Goal: Task Accomplishment & Management: Complete application form

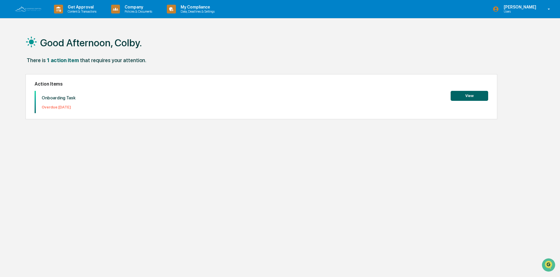
click at [471, 96] on button "View" at bounding box center [470, 96] width 38 height 10
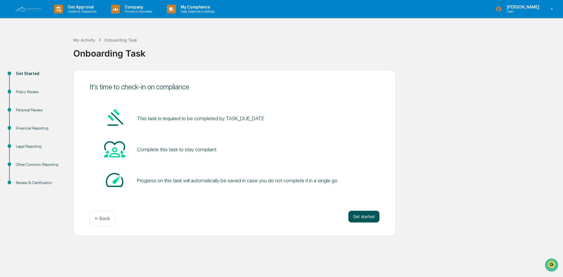
click at [367, 216] on button "Get started" at bounding box center [364, 217] width 31 height 12
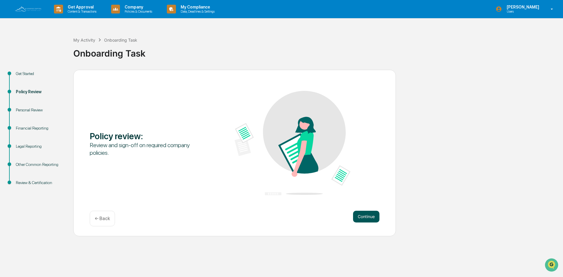
click at [360, 220] on button "Continue" at bounding box center [366, 217] width 26 height 12
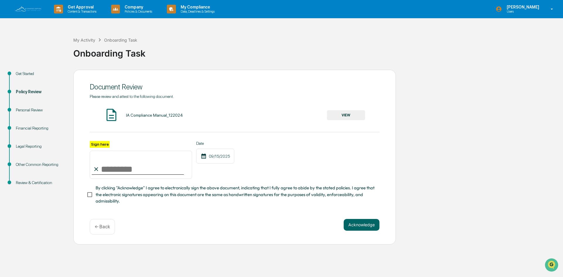
click at [117, 170] on input "Sign here" at bounding box center [141, 165] width 102 height 28
type input "**********"
click at [346, 114] on button "VIEW" at bounding box center [346, 115] width 38 height 10
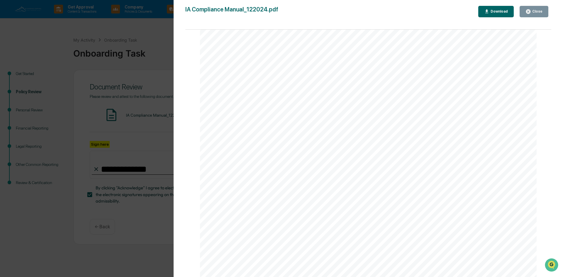
scroll to position [616, 0]
click at [534, 12] on div "Close" at bounding box center [536, 11] width 11 height 4
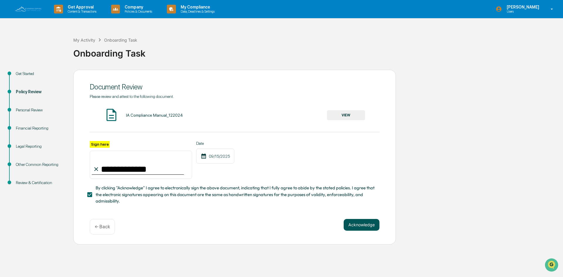
click at [362, 226] on button "Acknowledge" at bounding box center [362, 225] width 36 height 12
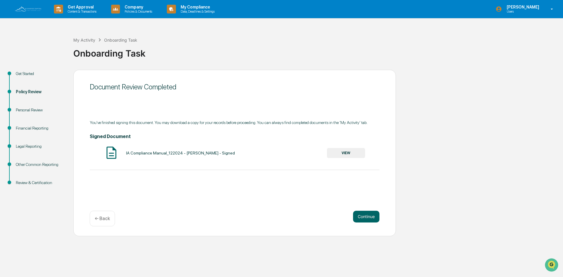
click at [352, 153] on button "VIEW" at bounding box center [346, 153] width 38 height 10
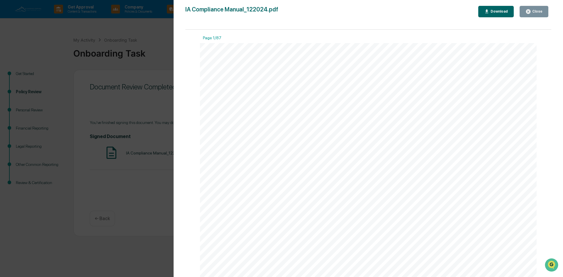
click at [498, 13] on div "Download" at bounding box center [496, 12] width 24 height 6
click at [545, 10] on button "Close" at bounding box center [534, 11] width 29 height 11
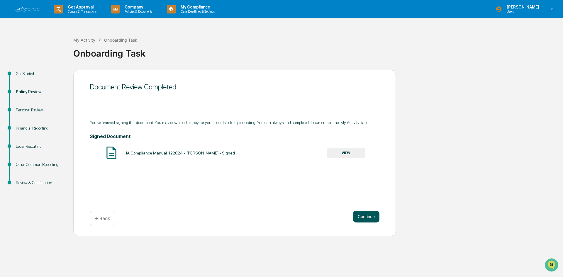
click at [367, 219] on button "Continue" at bounding box center [366, 217] width 26 height 12
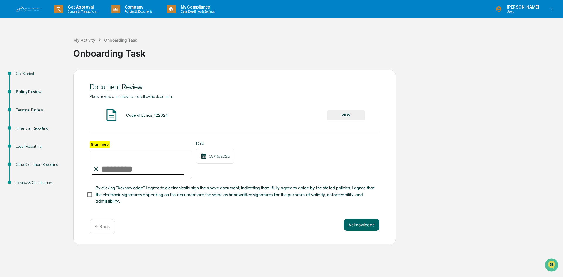
click at [349, 116] on button "VIEW" at bounding box center [346, 115] width 38 height 10
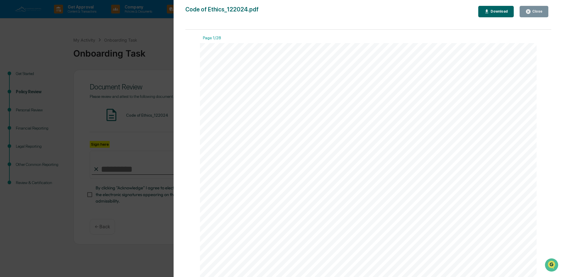
click at [534, 13] on div "Close" at bounding box center [536, 11] width 11 height 4
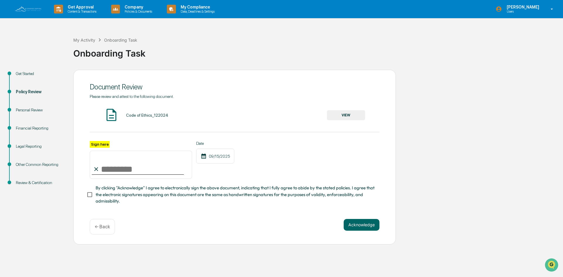
click at [136, 176] on input "Sign here" at bounding box center [141, 165] width 102 height 28
type input "**********"
click at [360, 226] on button "Acknowledge" at bounding box center [362, 225] width 36 height 12
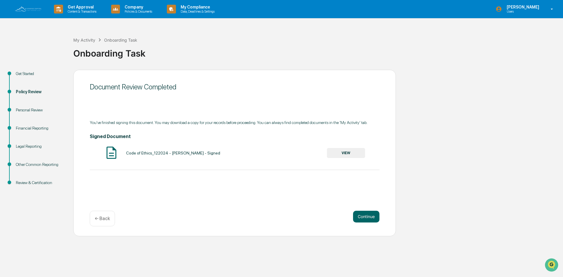
click at [350, 151] on button "VIEW" at bounding box center [346, 153] width 38 height 10
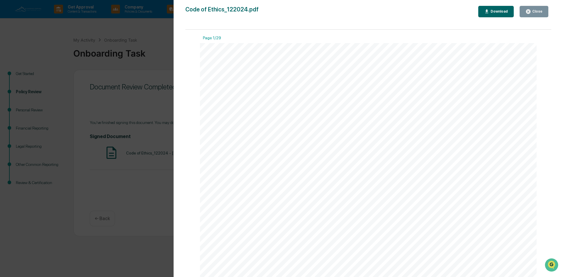
click at [501, 11] on div "Download" at bounding box center [499, 11] width 18 height 4
click at [534, 12] on div "Close" at bounding box center [536, 11] width 11 height 4
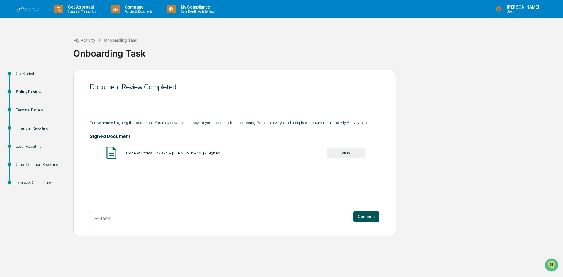
click at [367, 217] on button "Continue" at bounding box center [366, 217] width 26 height 12
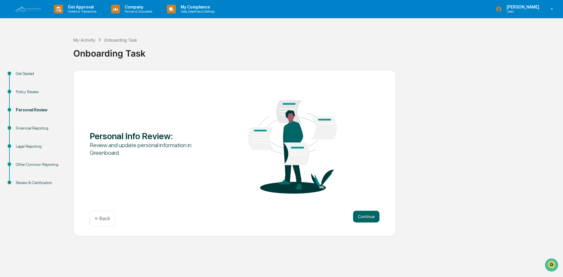
click at [367, 217] on button "Continue" at bounding box center [366, 217] width 26 height 12
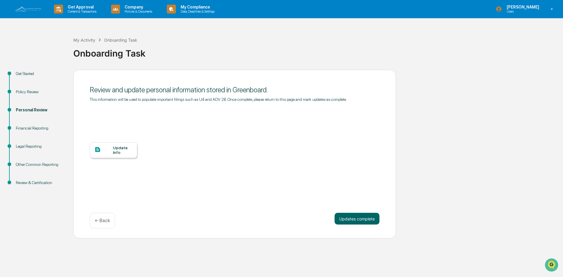
click at [118, 151] on div "Update Info" at bounding box center [123, 150] width 20 height 9
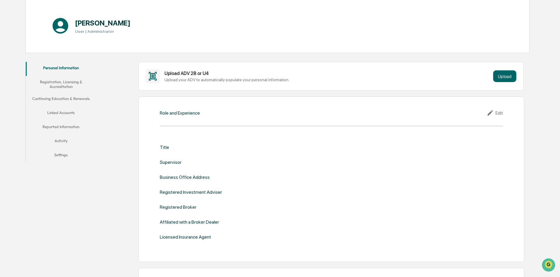
click at [501, 114] on div "Edit" at bounding box center [495, 112] width 16 height 7
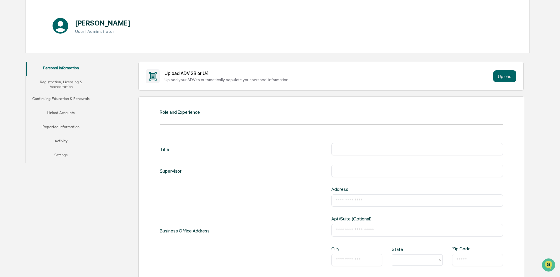
click at [364, 149] on input "text" at bounding box center [417, 149] width 163 height 6
type input "**********"
type input "********"
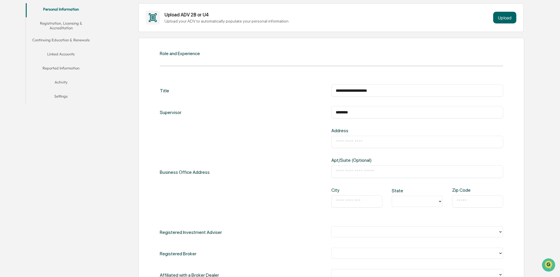
scroll to position [147, 0]
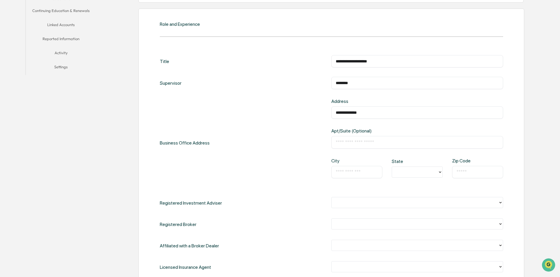
type input "**********"
type input "****"
type input "**"
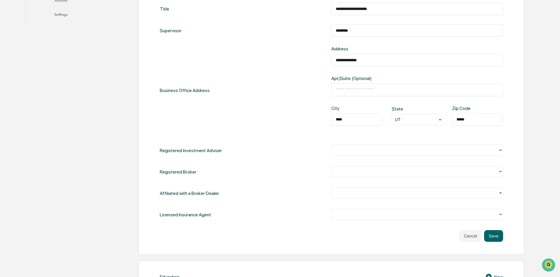
scroll to position [205, 0]
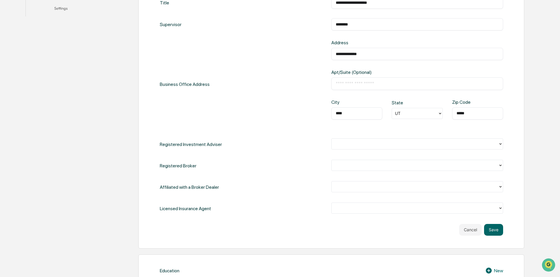
type input "*****"
click at [494, 144] on div at bounding box center [415, 144] width 161 height 7
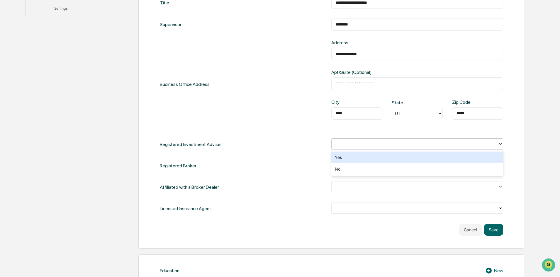
click at [494, 146] on div at bounding box center [415, 144] width 161 height 7
click at [499, 148] on div at bounding box center [501, 144] width 5 height 11
click at [462, 157] on div "Yes" at bounding box center [418, 158] width 172 height 12
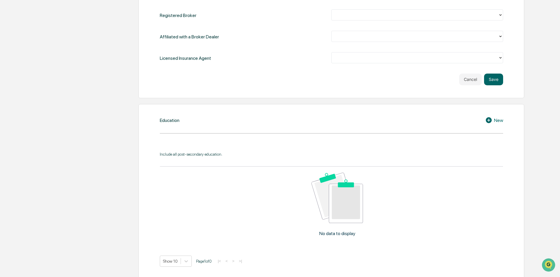
scroll to position [381, 0]
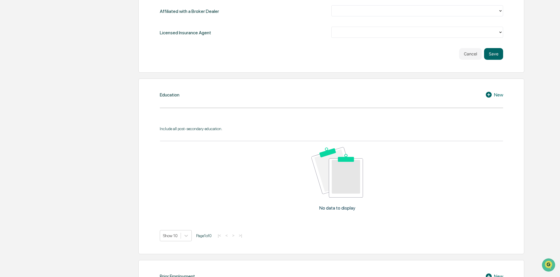
click at [327, 104] on div "Education New Include all post-secondary education. No data to display Show 10 …" at bounding box center [332, 167] width 386 height 176
click at [488, 93] on icon at bounding box center [489, 95] width 6 height 6
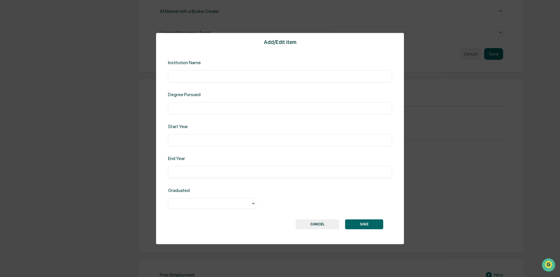
click at [196, 74] on input "text" at bounding box center [280, 76] width 215 height 6
type input "**********"
type input "*******"
click at [183, 138] on input "text" at bounding box center [280, 140] width 215 height 6
type input "****"
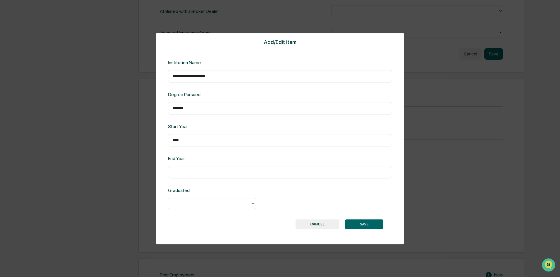
click at [191, 173] on input "text" at bounding box center [280, 172] width 215 height 6
type input "****"
click at [209, 207] on div at bounding box center [209, 203] width 77 height 7
click at [208, 217] on div "Yes" at bounding box center [212, 217] width 88 height 12
click at [173, 109] on input "*******" at bounding box center [280, 108] width 215 height 6
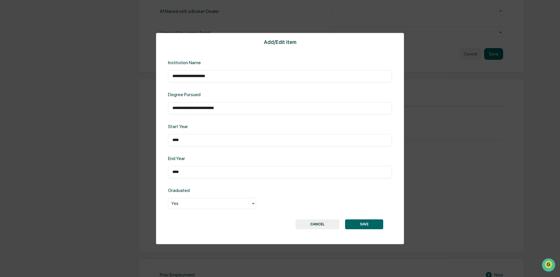
type input "**********"
click at [362, 222] on button "SAVE" at bounding box center [364, 224] width 38 height 10
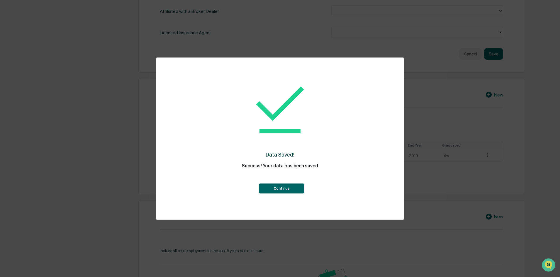
click at [291, 189] on button "Continue" at bounding box center [281, 189] width 45 height 10
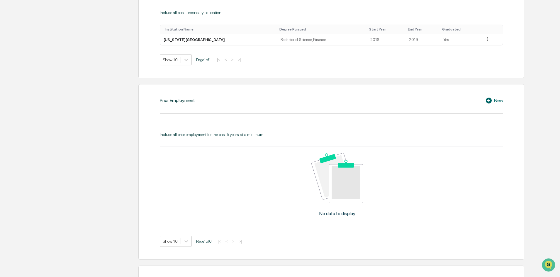
scroll to position [499, 0]
click at [497, 100] on div "New" at bounding box center [495, 99] width 18 height 7
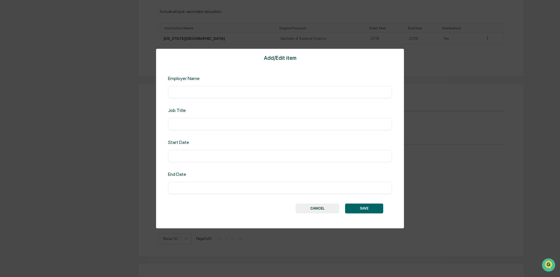
click at [213, 93] on input "text" at bounding box center [280, 92] width 215 height 6
type input "**********"
click at [205, 124] on input "text" at bounding box center [280, 124] width 215 height 6
type input "*"
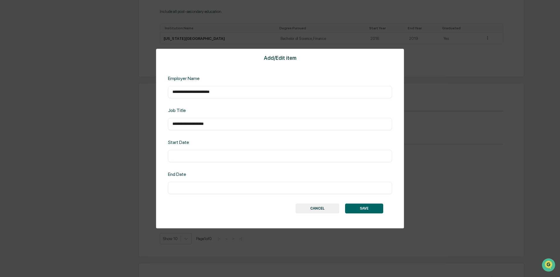
type input "**********"
click at [203, 157] on input "text" at bounding box center [280, 156] width 215 height 6
click at [202, 158] on input "text" at bounding box center [280, 156] width 215 height 6
click at [218, 157] on input "text" at bounding box center [280, 156] width 215 height 6
click at [205, 187] on input "text" at bounding box center [280, 188] width 215 height 6
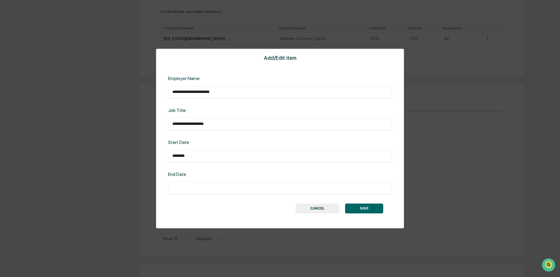
click at [173, 156] on input "********" at bounding box center [280, 156] width 215 height 6
type input "**********"
click at [200, 188] on input "text" at bounding box center [280, 188] width 215 height 6
click at [366, 210] on button "SAVE" at bounding box center [364, 209] width 38 height 10
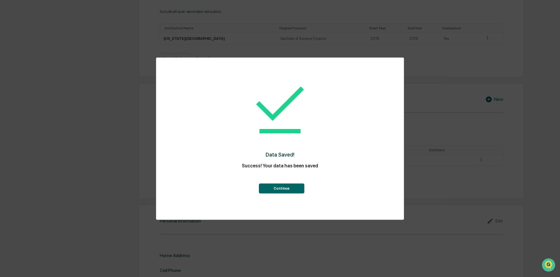
click at [286, 185] on button "Continue" at bounding box center [281, 189] width 45 height 10
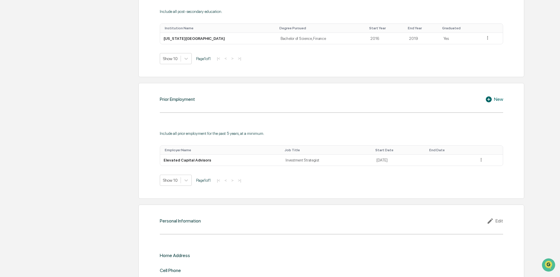
click at [494, 98] on icon at bounding box center [490, 99] width 9 height 7
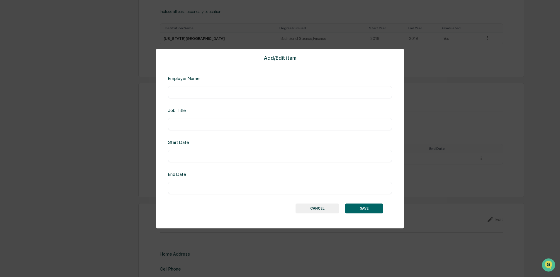
click at [213, 94] on input "text" at bounding box center [280, 92] width 215 height 6
type input "**********"
click at [212, 93] on input "**********" at bounding box center [280, 92] width 215 height 6
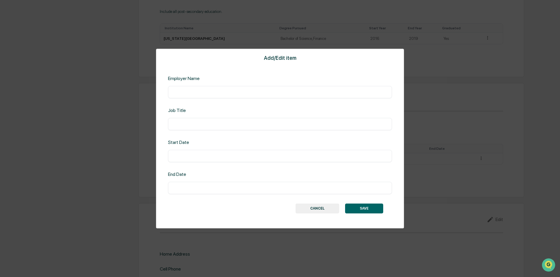
click at [202, 121] on input "text" at bounding box center [280, 124] width 215 height 6
paste input "**********"
type input "**********"
click at [197, 90] on input "text" at bounding box center [280, 92] width 215 height 6
type input "**********"
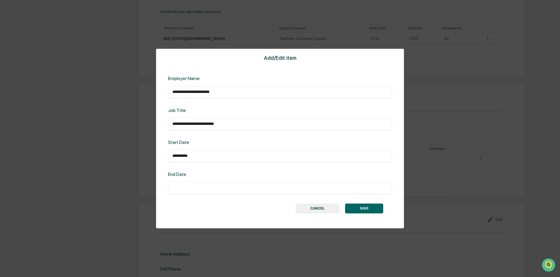
type input "**********"
click at [180, 187] on input "text" at bounding box center [280, 188] width 215 height 6
type input "**********"
click at [356, 209] on button "SAVE" at bounding box center [364, 209] width 38 height 10
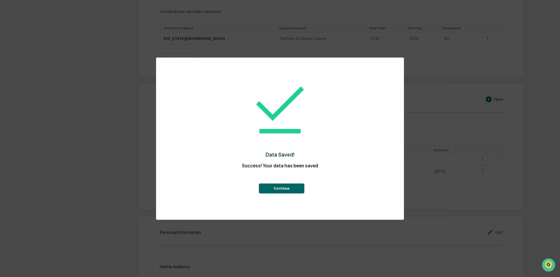
click at [288, 191] on button "Continue" at bounding box center [281, 189] width 45 height 10
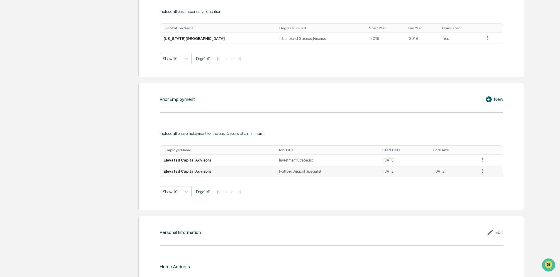
click at [442, 172] on td "07/01/2020" at bounding box center [453, 171] width 45 height 11
click at [483, 172] on icon at bounding box center [482, 171] width 1 height 4
click at [476, 179] on div "Edit" at bounding box center [476, 179] width 19 height 9
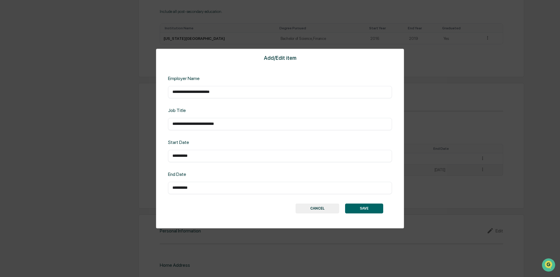
click at [200, 187] on input "**********" at bounding box center [280, 188] width 215 height 6
type input "**********"
click at [369, 209] on button "SAVE" at bounding box center [364, 209] width 38 height 10
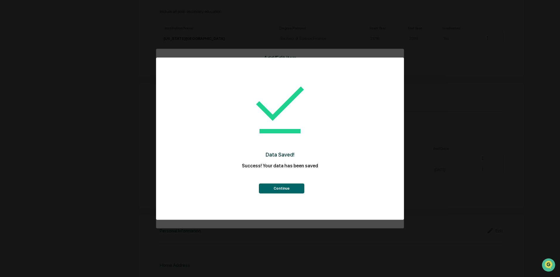
click at [277, 190] on button "Continue" at bounding box center [281, 189] width 45 height 10
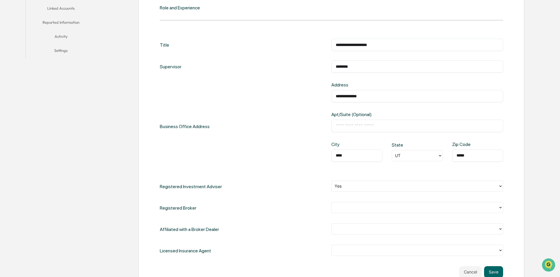
scroll to position [106, 0]
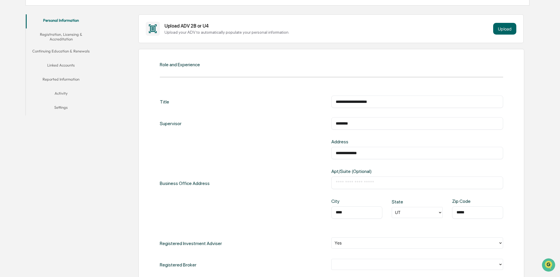
drag, startPoint x: 369, startPoint y: 153, endPoint x: 332, endPoint y: 151, distance: 37.0
click at [334, 152] on div "**********" at bounding box center [418, 153] width 172 height 12
type input "*"
type input "**********"
type input "******"
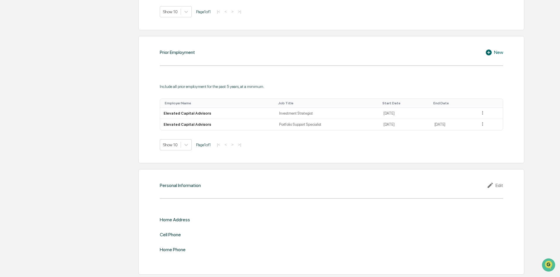
scroll to position [546, 0]
type input "*****"
click at [499, 186] on div "Edit" at bounding box center [495, 184] width 16 height 7
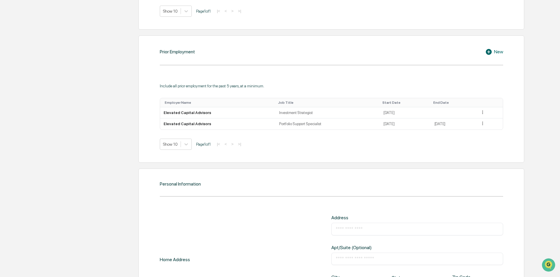
click at [355, 229] on input "text" at bounding box center [417, 229] width 163 height 6
type input "**********"
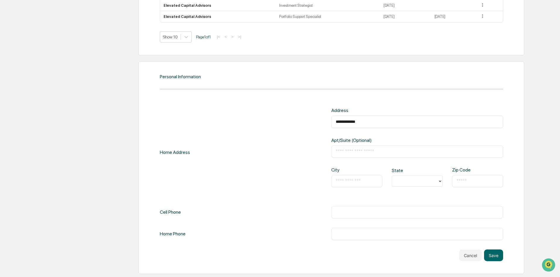
type input "*"
type input "****"
type input "**"
type input "*****"
click at [511, 207] on div "**********" at bounding box center [332, 167] width 386 height 213
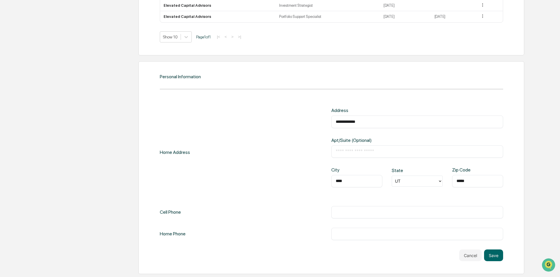
click at [460, 214] on input "text" at bounding box center [417, 213] width 163 height 6
type input "**********"
click at [514, 195] on div "**********" at bounding box center [332, 167] width 386 height 213
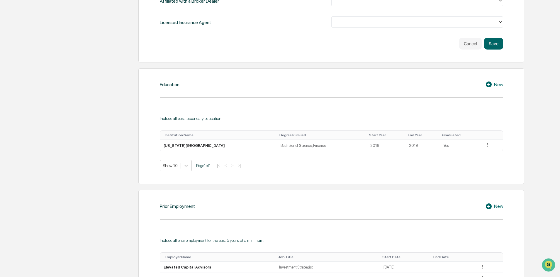
scroll to position [390, 0]
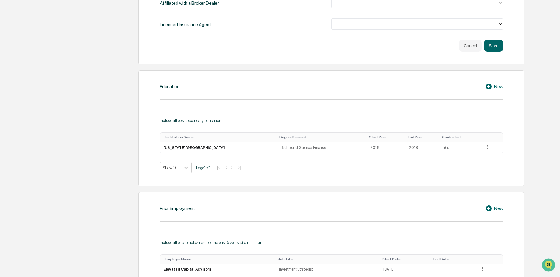
click at [497, 87] on div "New" at bounding box center [495, 86] width 18 height 7
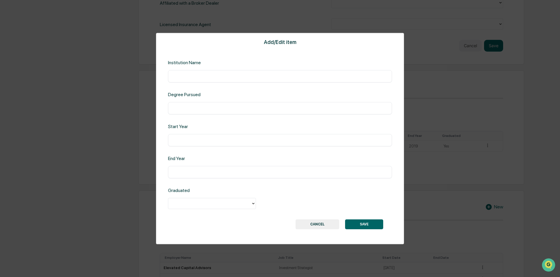
click at [233, 77] on input "text" at bounding box center [280, 76] width 215 height 6
type input "**********"
click at [206, 107] on input "text" at bounding box center [280, 108] width 215 height 6
type input "**********"
click at [208, 140] on input "text" at bounding box center [280, 140] width 215 height 6
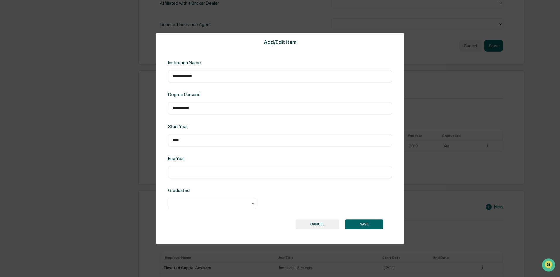
type input "****"
click at [207, 174] on input "text" at bounding box center [280, 172] width 215 height 6
type input "****"
click at [239, 204] on div at bounding box center [209, 203] width 77 height 7
click at [229, 217] on div "Yes" at bounding box center [212, 217] width 88 height 12
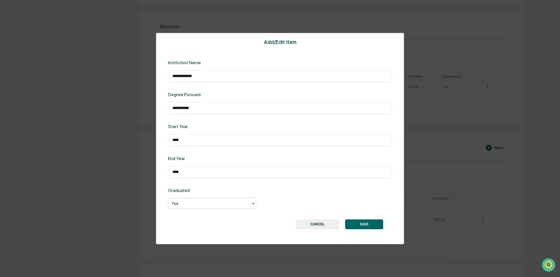
scroll to position [448, 0]
click at [359, 227] on button "SAVE" at bounding box center [364, 224] width 38 height 10
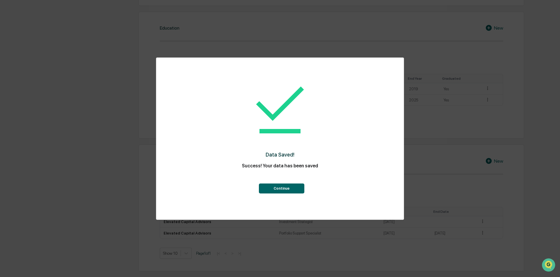
click at [282, 187] on button "Continue" at bounding box center [281, 189] width 45 height 10
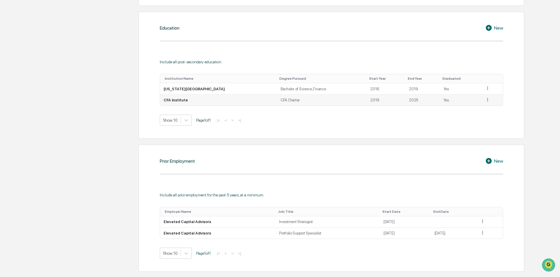
click at [488, 101] on icon at bounding box center [488, 100] width 1 height 4
click at [507, 118] on div "Education New Include all post-secondary education. Institution Name Degree Pur…" at bounding box center [332, 75] width 386 height 127
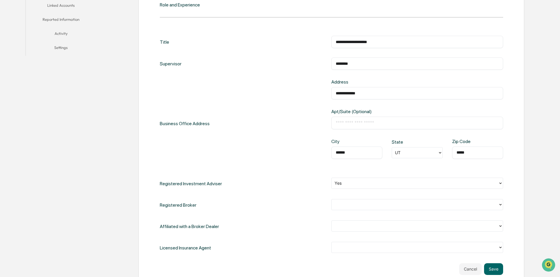
scroll to position [195, 0]
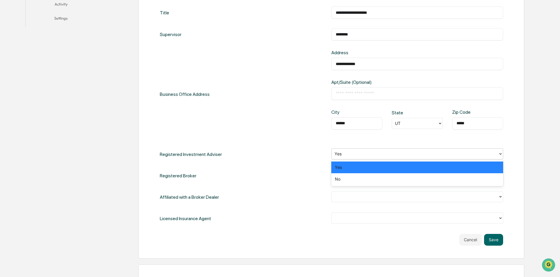
click at [480, 157] on div at bounding box center [415, 154] width 161 height 7
click at [366, 154] on div at bounding box center [415, 154] width 161 height 7
click at [348, 155] on div at bounding box center [415, 154] width 161 height 7
click at [347, 155] on div at bounding box center [415, 154] width 161 height 7
click at [344, 151] on div at bounding box center [415, 154] width 161 height 7
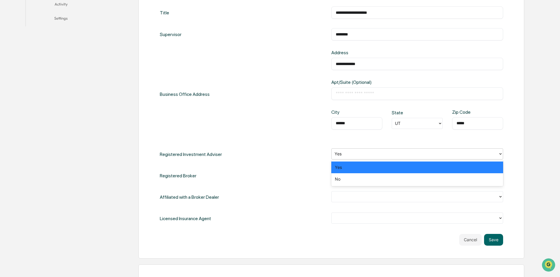
click at [310, 164] on div "**********" at bounding box center [332, 115] width 344 height 218
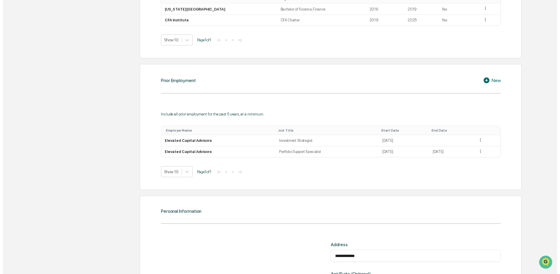
scroll to position [665, 0]
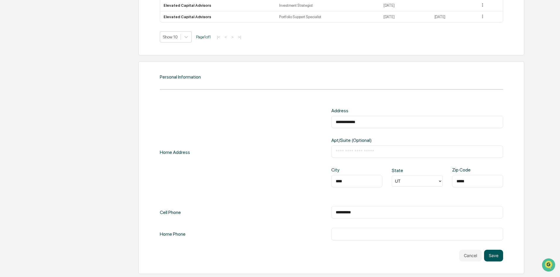
click at [493, 256] on button "Save" at bounding box center [493, 256] width 19 height 12
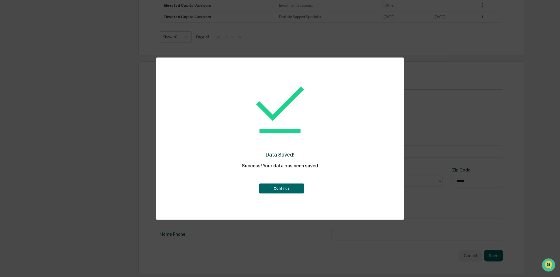
click at [285, 191] on button "Continue" at bounding box center [281, 189] width 45 height 10
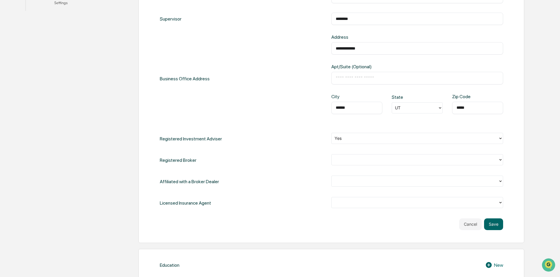
scroll to position [243, 0]
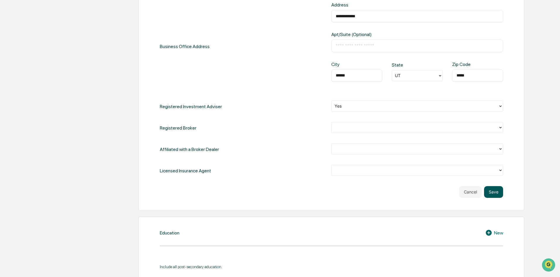
click at [497, 192] on button "Save" at bounding box center [493, 192] width 19 height 12
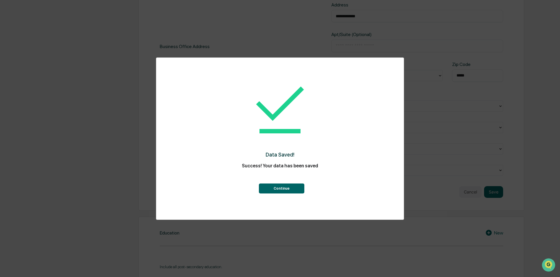
click at [280, 189] on button "Continue" at bounding box center [281, 189] width 45 height 10
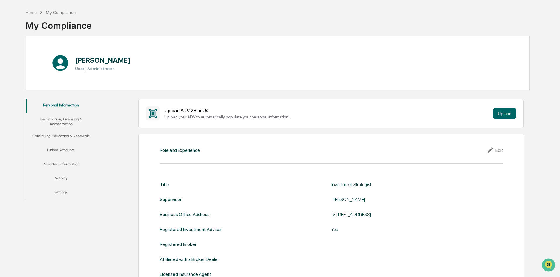
scroll to position [0, 0]
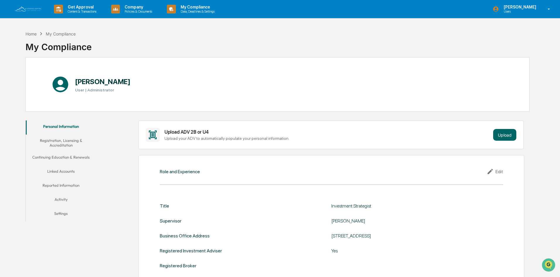
click at [62, 143] on button "Registration, Licensing & Accreditation" at bounding box center [61, 143] width 70 height 17
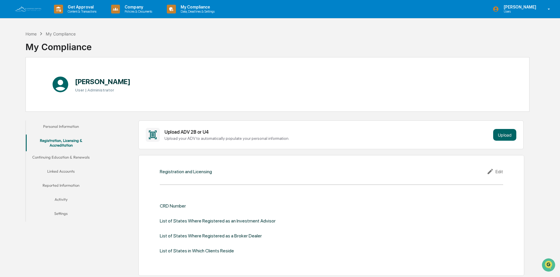
click at [502, 172] on div "Edit" at bounding box center [495, 171] width 16 height 7
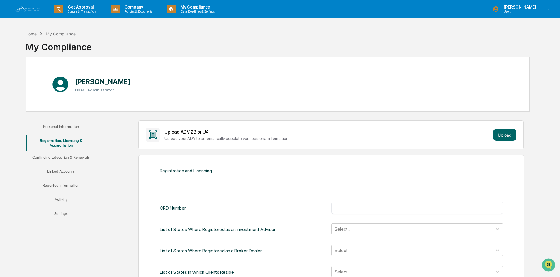
click at [55, 127] on button "Personal Information" at bounding box center [61, 128] width 70 height 14
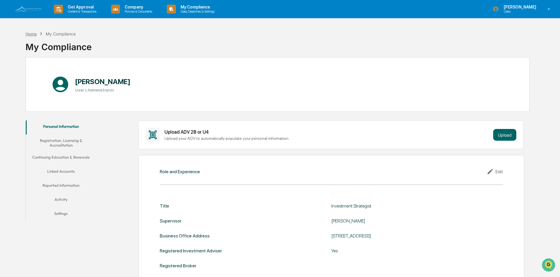
click at [33, 33] on div "Home" at bounding box center [31, 33] width 11 height 5
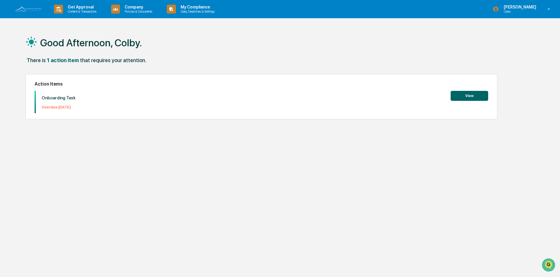
click at [471, 98] on button "View" at bounding box center [470, 96] width 38 height 10
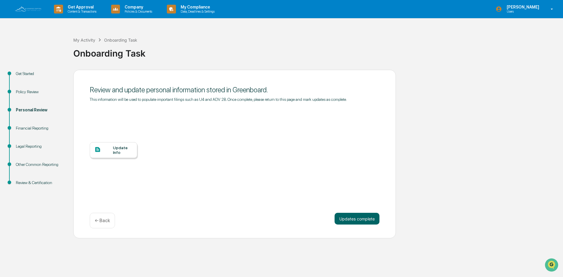
click at [116, 153] on div "Update Info" at bounding box center [123, 150] width 20 height 9
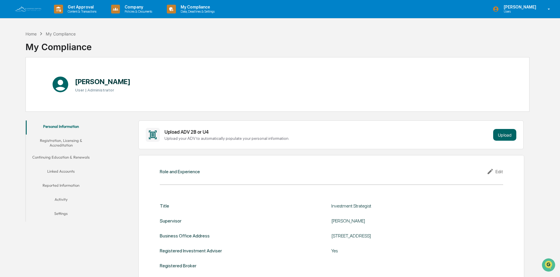
click at [69, 142] on button "Registration, Licensing & Accreditation" at bounding box center [61, 143] width 70 height 17
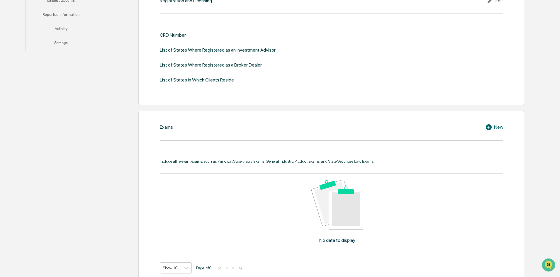
scroll to position [176, 0]
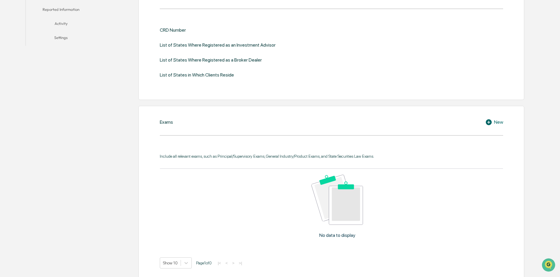
click at [494, 121] on div "New" at bounding box center [495, 122] width 18 height 7
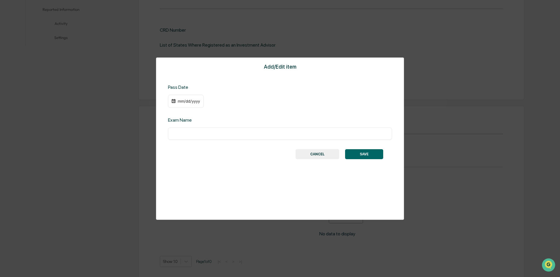
click at [315, 155] on button "CANCEL" at bounding box center [318, 154] width 44 height 10
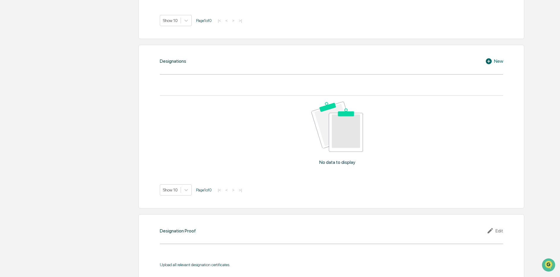
scroll to position [411, 0]
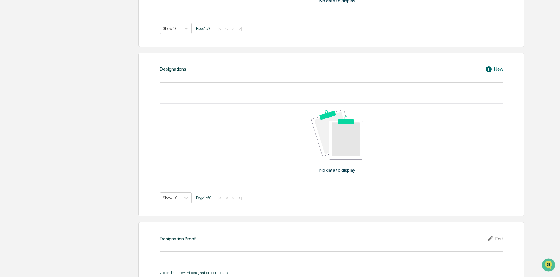
click at [495, 69] on div "New" at bounding box center [495, 69] width 18 height 7
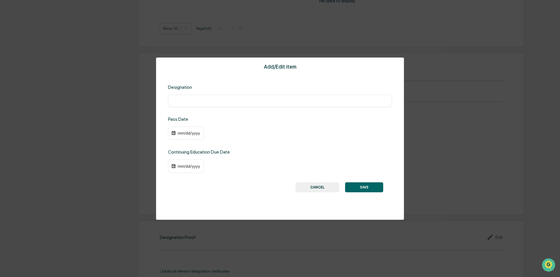
click at [203, 105] on div "​" at bounding box center [280, 101] width 224 height 12
click at [202, 99] on input "text" at bounding box center [280, 101] width 215 height 6
type input "**********"
click at [185, 134] on div "mm/dd/yyyy" at bounding box center [188, 133] width 23 height 5
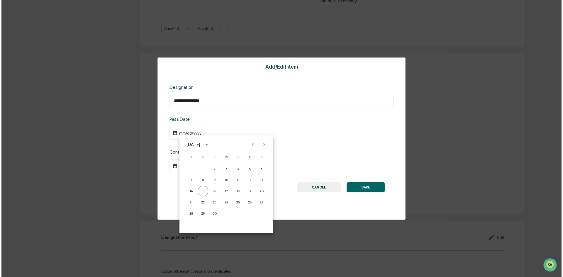
scroll to position [411, 0]
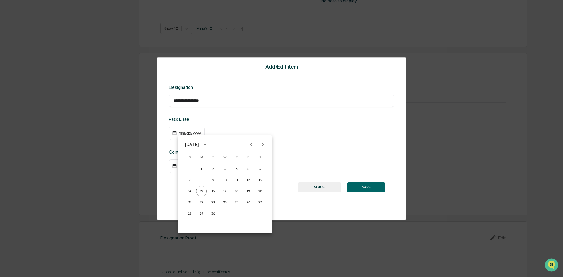
click at [250, 146] on icon "Previous month" at bounding box center [251, 144] width 6 height 6
click at [249, 144] on icon "Previous month" at bounding box center [251, 144] width 6 height 6
click at [244, 115] on div at bounding box center [281, 138] width 563 height 277
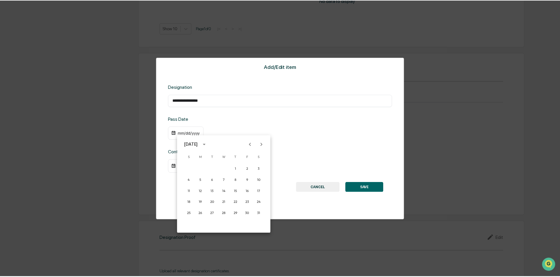
scroll to position [411, 0]
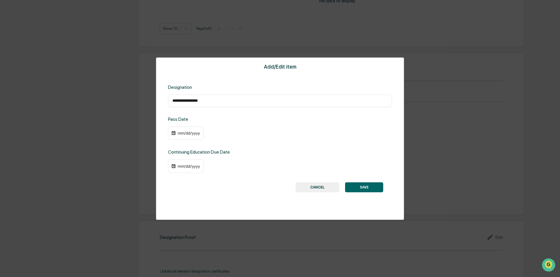
click at [189, 134] on div "mm/dd/yyyy" at bounding box center [188, 133] width 23 height 5
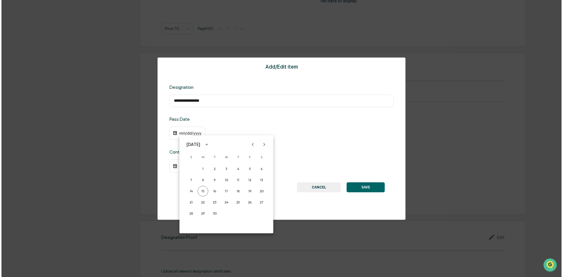
scroll to position [411, 0]
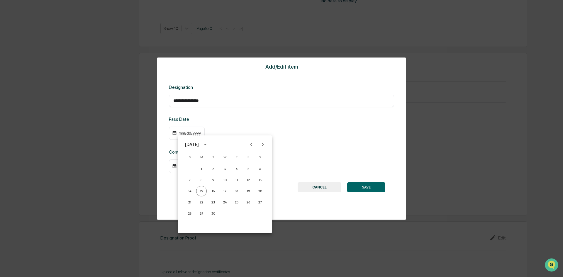
click at [207, 145] on icon "calendar view is open, switch to year view" at bounding box center [205, 144] width 3 height 1
click at [237, 143] on div "[DATE]" at bounding box center [225, 144] width 94 height 9
click at [199, 143] on div "[DATE]" at bounding box center [192, 144] width 14 height 6
click at [253, 145] on icon "Previous month" at bounding box center [251, 144] width 6 height 6
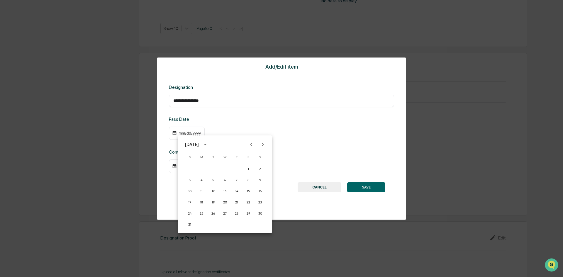
click at [252, 145] on icon "Previous month" at bounding box center [251, 144] width 6 height 6
click at [249, 170] on button "2" at bounding box center [248, 169] width 11 height 11
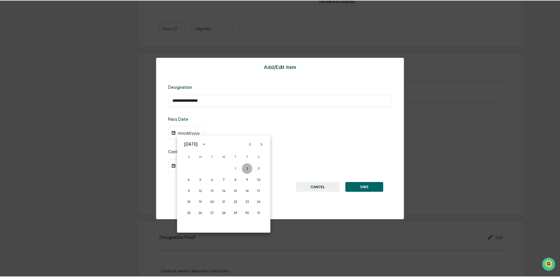
scroll to position [411, 0]
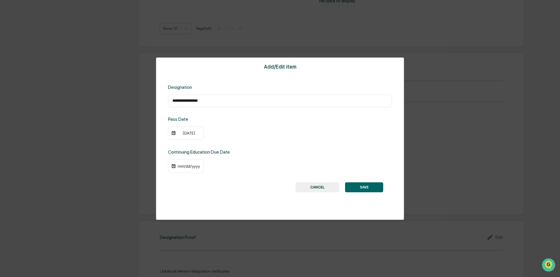
click at [188, 134] on div "05/02/2025" at bounding box center [188, 133] width 23 height 5
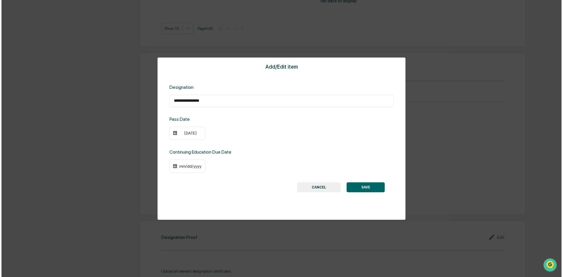
scroll to position [411, 0]
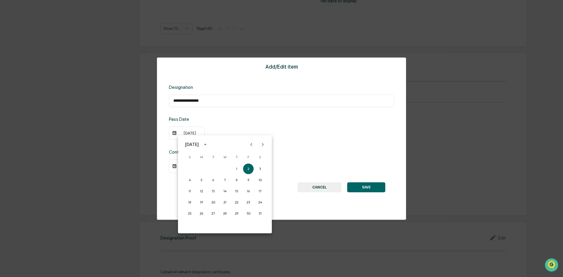
click at [207, 145] on button "calendar view is open, switch to year view" at bounding box center [205, 144] width 9 height 9
click at [207, 145] on button "year view is open, switch to calendar view" at bounding box center [205, 144] width 9 height 9
click at [253, 148] on icon "Previous month" at bounding box center [251, 144] width 6 height 6
click at [212, 201] on button "22" at bounding box center [213, 202] width 11 height 11
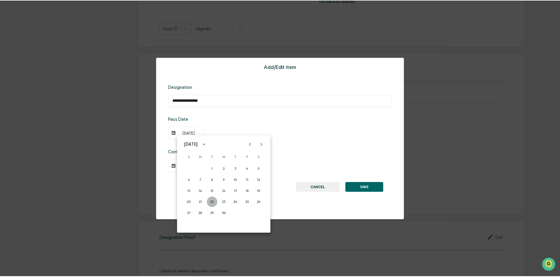
scroll to position [411, 0]
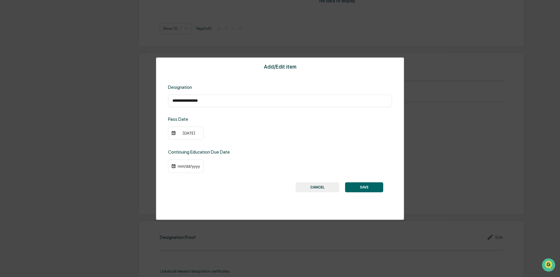
click at [362, 189] on button "SAVE" at bounding box center [364, 188] width 38 height 10
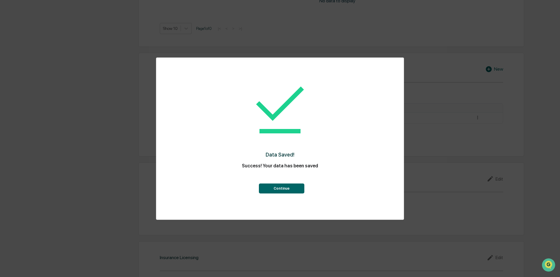
click at [282, 191] on button "Continue" at bounding box center [281, 189] width 45 height 10
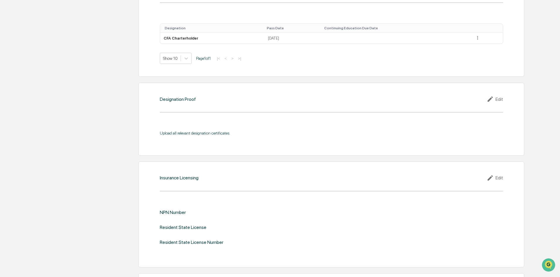
scroll to position [499, 0]
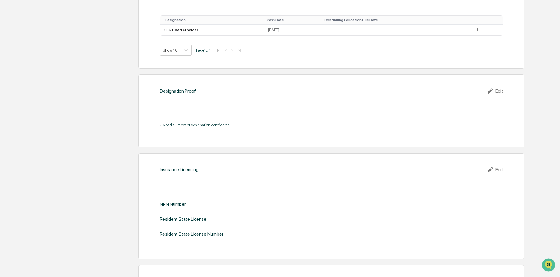
click at [495, 90] on icon at bounding box center [491, 90] width 9 height 7
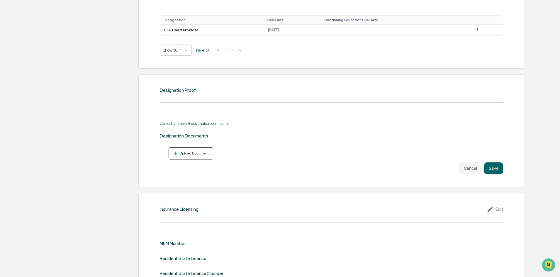
click at [184, 152] on div "Upload Document" at bounding box center [193, 153] width 31 height 4
click at [181, 155] on div "Upload Document" at bounding box center [193, 153] width 31 height 4
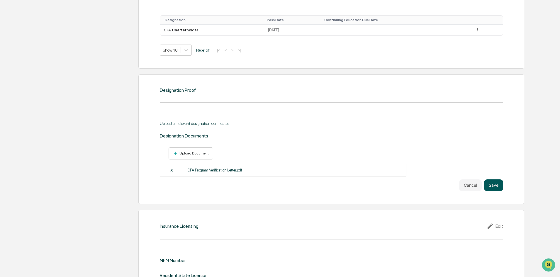
click at [496, 187] on button "Save" at bounding box center [493, 186] width 19 height 12
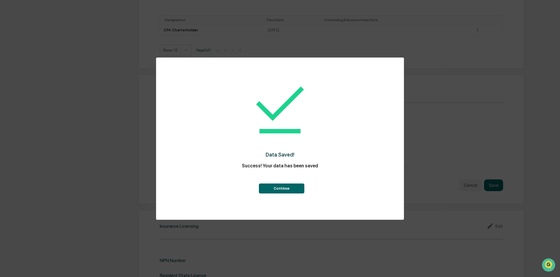
click at [278, 190] on button "Continue" at bounding box center [281, 189] width 45 height 10
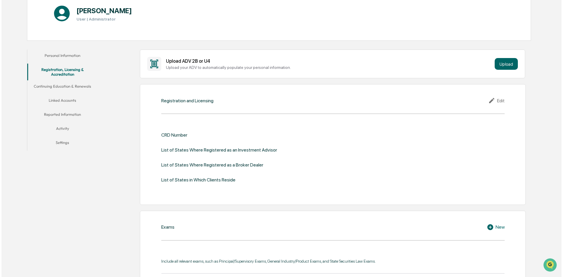
scroll to position [69, 0]
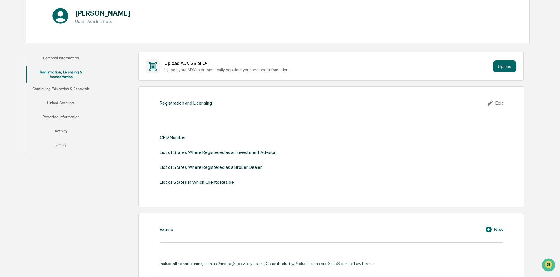
click at [492, 230] on icon at bounding box center [490, 229] width 9 height 7
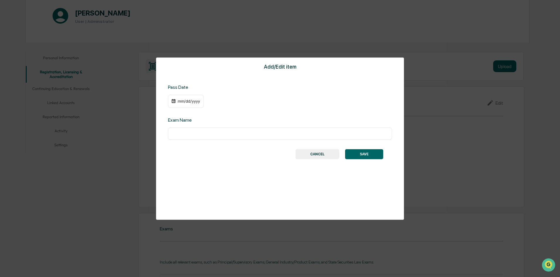
click at [182, 102] on div "mm/dd/yyyy" at bounding box center [188, 101] width 23 height 5
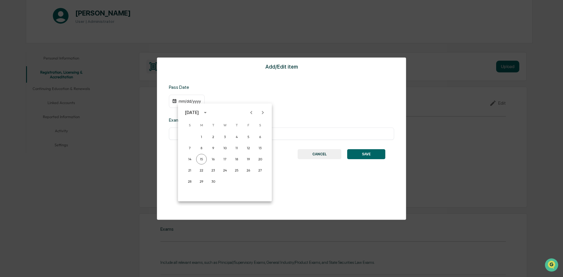
click at [182, 102] on div at bounding box center [281, 138] width 563 height 277
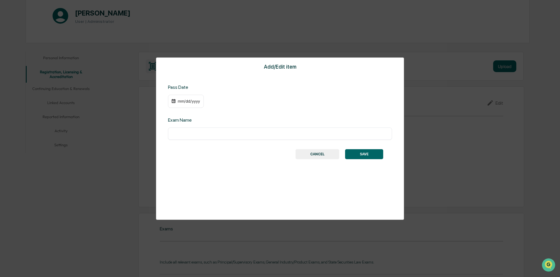
click at [190, 133] on input "text" at bounding box center [280, 134] width 215 height 6
click at [197, 135] on input "text" at bounding box center [280, 134] width 215 height 6
type input "*********"
click at [192, 100] on div "mm/dd/yyyy" at bounding box center [188, 101] width 23 height 5
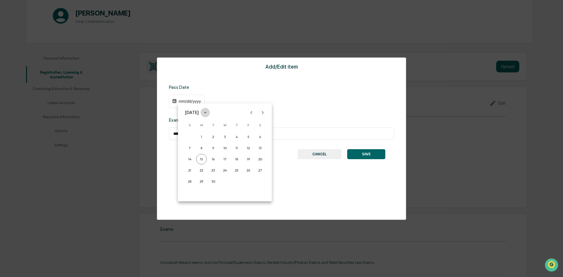
click at [207, 113] on icon "calendar view is open, switch to year view" at bounding box center [205, 112] width 3 height 1
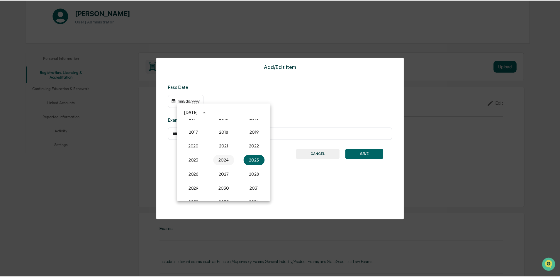
scroll to position [514, 0]
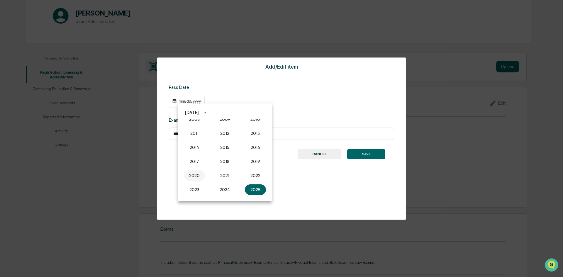
click at [195, 175] on button "2020" at bounding box center [194, 175] width 21 height 11
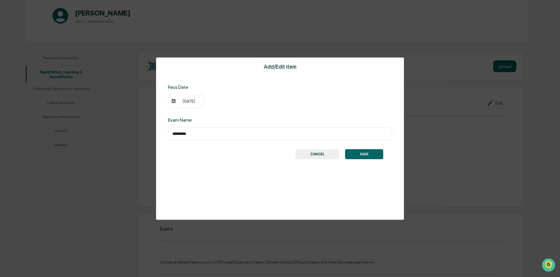
click at [196, 102] on div "09/15/2020" at bounding box center [188, 101] width 23 height 5
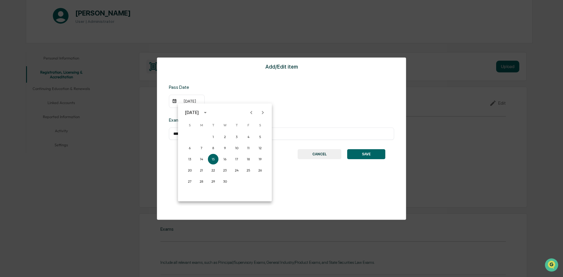
click at [251, 113] on icon "Previous month" at bounding box center [252, 112] width 2 height 3
click at [249, 183] on button "31" at bounding box center [248, 181] width 11 height 11
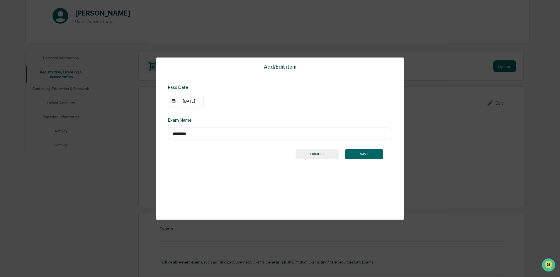
click at [370, 156] on button "SAVE" at bounding box center [364, 154] width 38 height 10
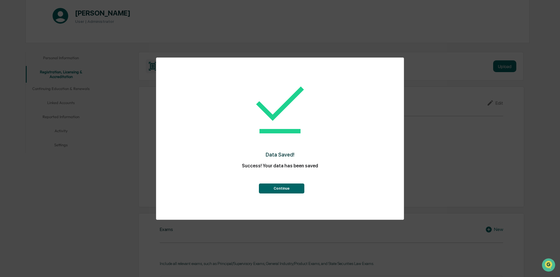
click at [283, 191] on button "Continue" at bounding box center [281, 189] width 45 height 10
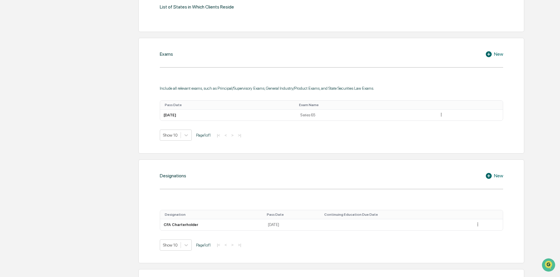
scroll to position [245, 0]
click at [445, 114] on icon at bounding box center [442, 115] width 6 height 6
click at [438, 122] on div "Edit" at bounding box center [434, 122] width 19 height 9
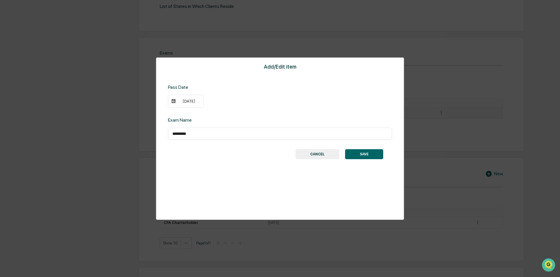
click at [195, 134] on input "*********" at bounding box center [280, 134] width 215 height 6
click at [191, 104] on div "07/31/2020" at bounding box center [186, 101] width 36 height 13
click at [189, 101] on div "07/31/2020" at bounding box center [188, 101] width 23 height 5
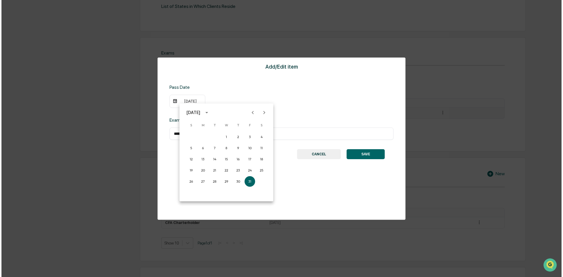
scroll to position [245, 0]
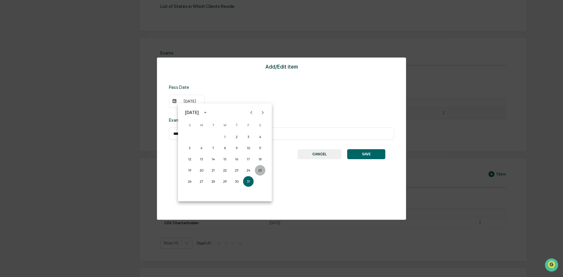
click at [262, 169] on button "25" at bounding box center [260, 170] width 11 height 11
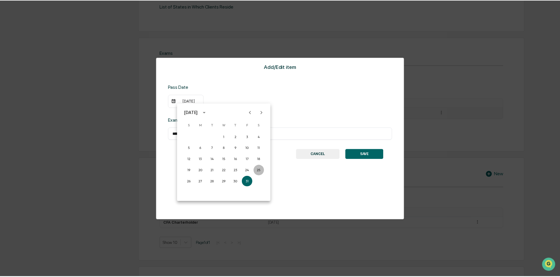
scroll to position [245, 0]
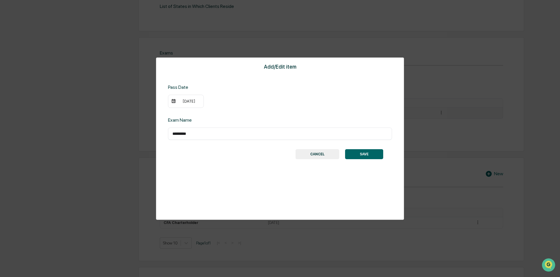
click at [365, 149] on div "Add/Edit item Pass Date 07/25/2020 Exam Name ********* ​ SAVE CANCEL" at bounding box center [280, 139] width 248 height 163
click at [365, 155] on button "SAVE" at bounding box center [364, 154] width 38 height 10
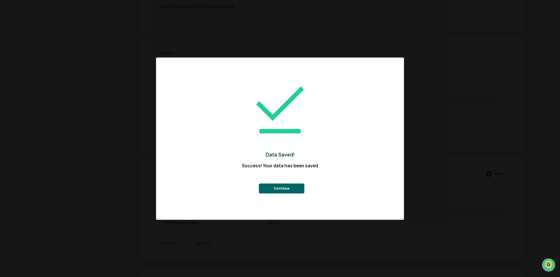
click at [294, 188] on button "Continue" at bounding box center [281, 189] width 45 height 10
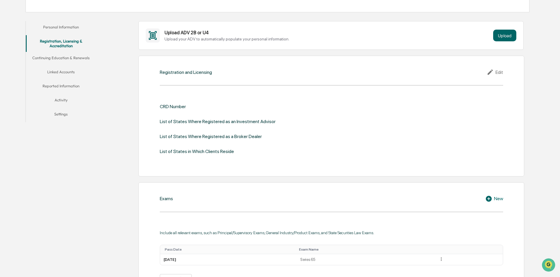
scroll to position [98, 0]
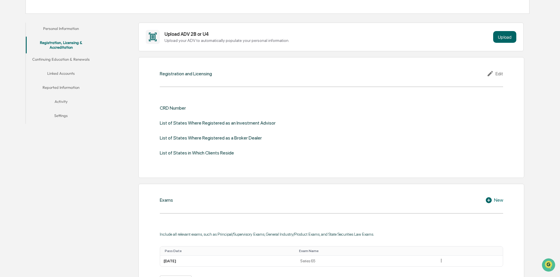
click at [501, 73] on div "Edit" at bounding box center [495, 73] width 16 height 7
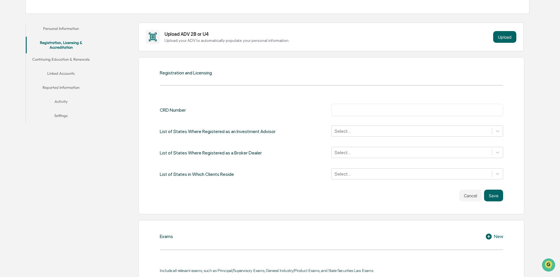
click at [518, 92] on div "Registration and Licensing CRD Number ​ List of States Where Registered as an I…" at bounding box center [332, 135] width 386 height 157
click at [498, 131] on icon at bounding box center [498, 131] width 6 height 6
click at [516, 126] on div "Registration and Licensing CRD Number ​ List of States Where Registered as an I…" at bounding box center [332, 135] width 386 height 157
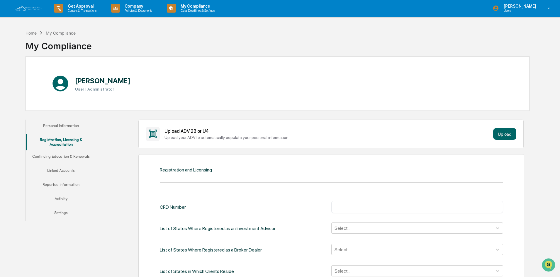
scroll to position [0, 0]
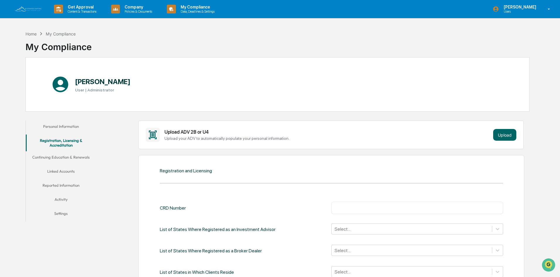
click at [70, 158] on button "Continuing Education & Renewals" at bounding box center [61, 158] width 70 height 14
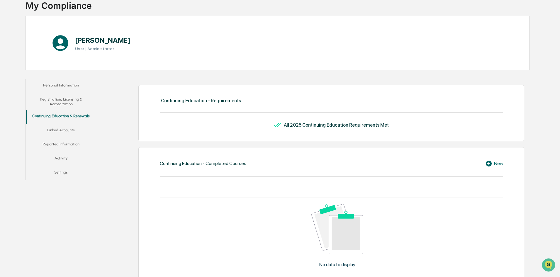
scroll to position [27, 0]
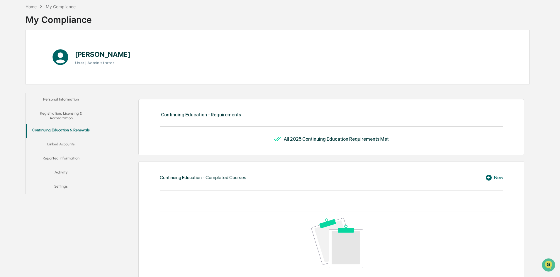
click at [67, 144] on button "Linked Accounts" at bounding box center [61, 145] width 70 height 14
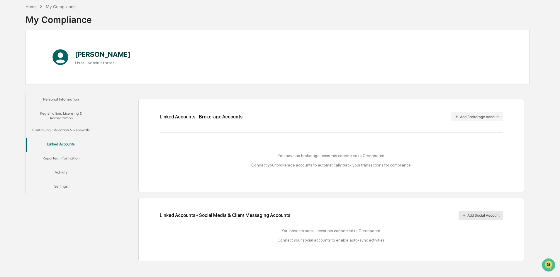
click at [486, 216] on button "Add Social Account" at bounding box center [481, 215] width 45 height 9
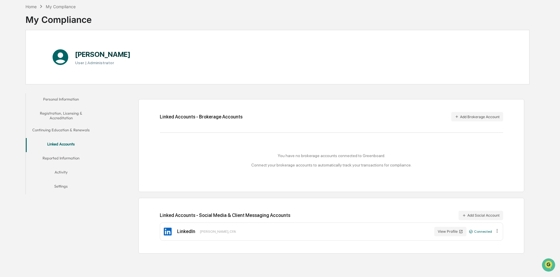
click at [69, 161] on button "Reported Information" at bounding box center [61, 159] width 70 height 14
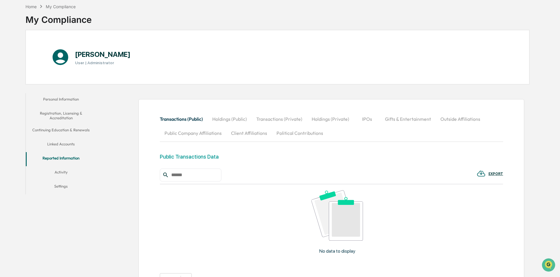
click at [231, 118] on button "Holdings (Public)" at bounding box center [230, 119] width 44 height 14
click at [194, 120] on button "Transactions (Public)" at bounding box center [184, 119] width 48 height 14
click at [232, 119] on button "Holdings (Public)" at bounding box center [230, 119] width 44 height 14
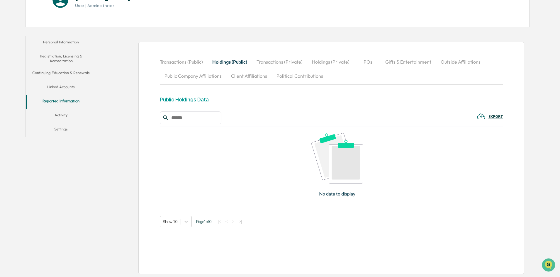
click at [63, 116] on button "Activity" at bounding box center [61, 116] width 70 height 14
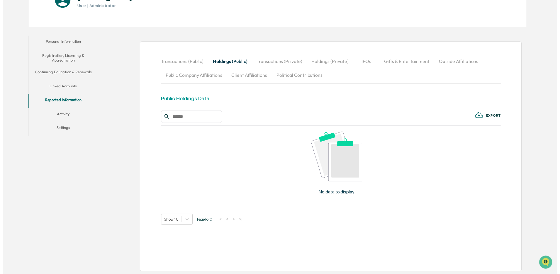
scroll to position [28, 0]
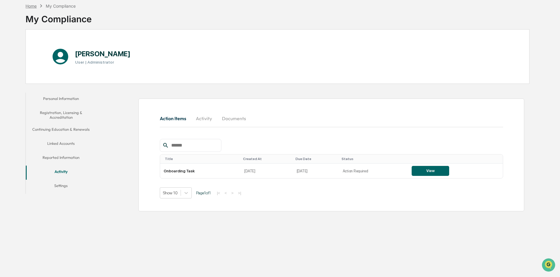
click at [36, 7] on div "Home" at bounding box center [31, 6] width 11 height 5
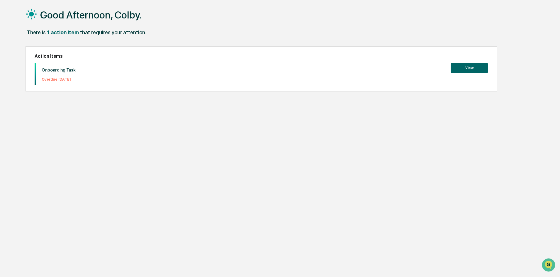
click at [472, 67] on button "View" at bounding box center [470, 68] width 38 height 10
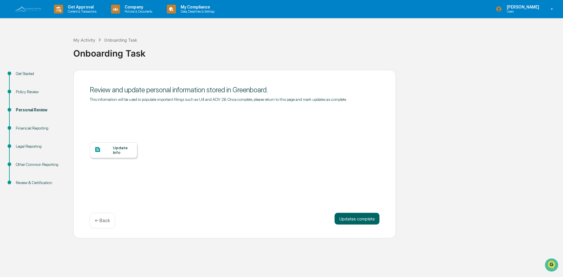
click at [37, 126] on div "Financial Reporting" at bounding box center [40, 128] width 48 height 6
click at [361, 221] on button "Updates complete" at bounding box center [357, 219] width 45 height 12
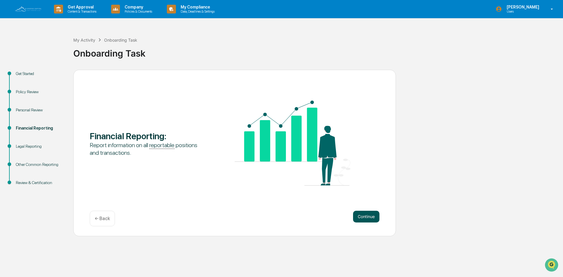
click at [363, 217] on button "Continue" at bounding box center [366, 217] width 26 height 12
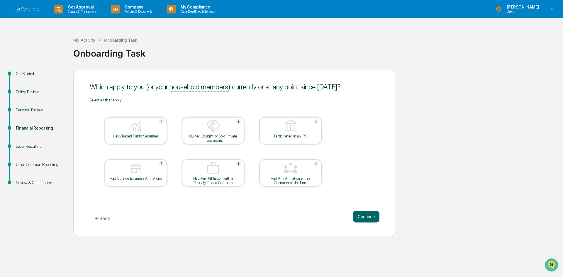
click at [152, 127] on div at bounding box center [136, 126] width 59 height 15
click at [368, 218] on button "Continue" at bounding box center [366, 217] width 26 height 12
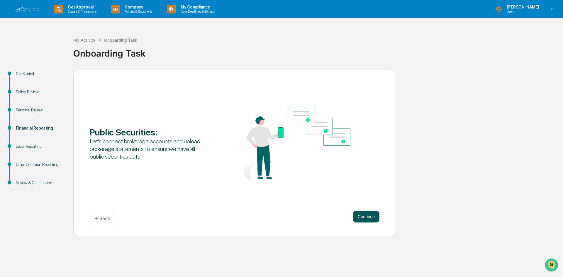
click at [362, 214] on button "Continue" at bounding box center [366, 217] width 26 height 12
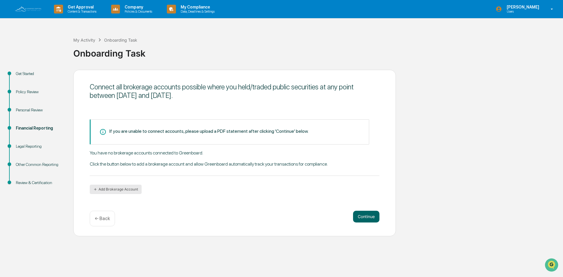
click at [117, 190] on button "Add Brokerage Account" at bounding box center [116, 189] width 52 height 9
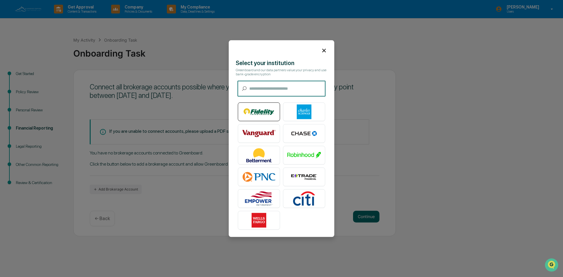
click at [262, 113] on img at bounding box center [258, 111] width 33 height 15
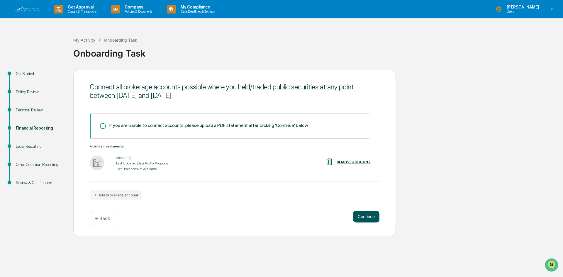
click at [365, 218] on button "Continue" at bounding box center [366, 217] width 26 height 12
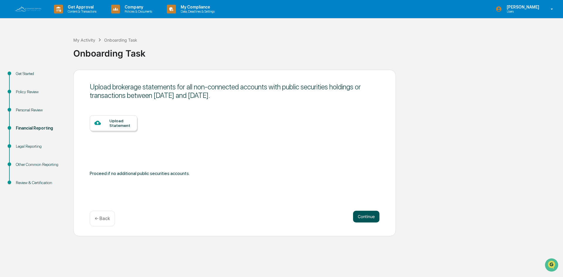
click at [366, 219] on button "Continue" at bounding box center [366, 217] width 26 height 12
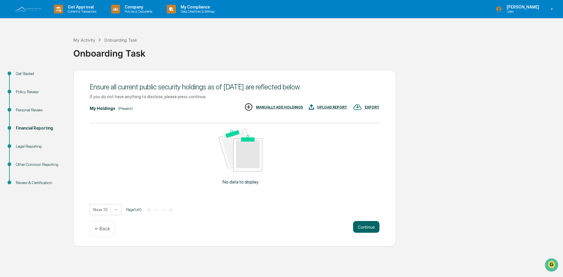
click at [104, 230] on p "← Back" at bounding box center [102, 229] width 15 height 6
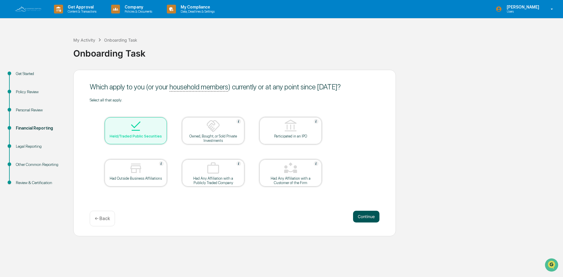
click at [374, 217] on button "Continue" at bounding box center [366, 217] width 26 height 12
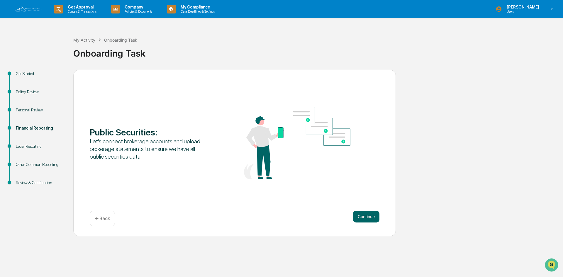
click at [374, 217] on button "Continue" at bounding box center [366, 217] width 26 height 12
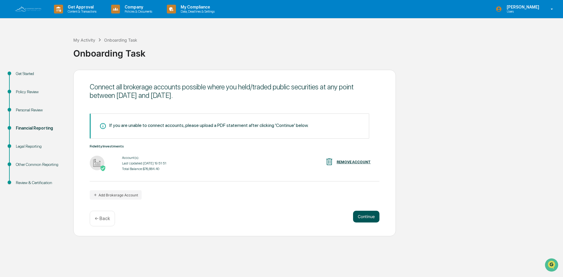
click at [363, 217] on button "Continue" at bounding box center [366, 217] width 26 height 12
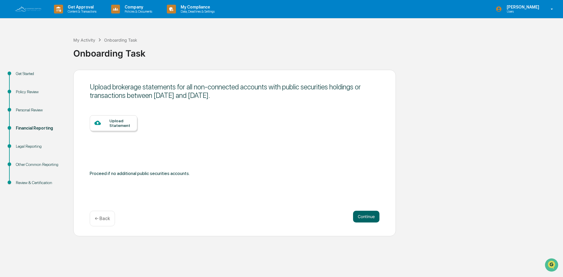
click at [363, 217] on button "Continue" at bounding box center [366, 217] width 26 height 12
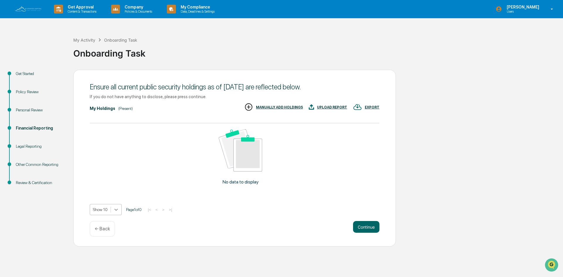
click at [116, 211] on icon at bounding box center [116, 210] width 4 height 2
click at [116, 210] on icon at bounding box center [116, 210] width 4 height 2
click at [199, 187] on div "No data to display" at bounding box center [241, 160] width 302 height 72
click at [237, 182] on p "No data to display" at bounding box center [241, 182] width 36 height 6
click at [103, 231] on p "← Back" at bounding box center [102, 229] width 15 height 6
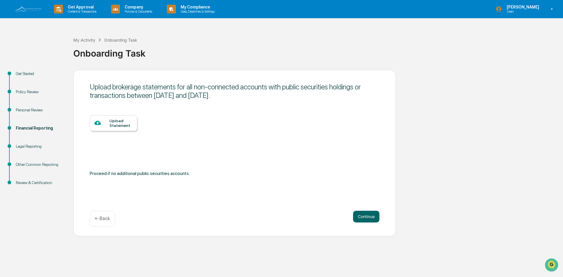
click at [107, 222] on div "← Back" at bounding box center [102, 219] width 25 height 16
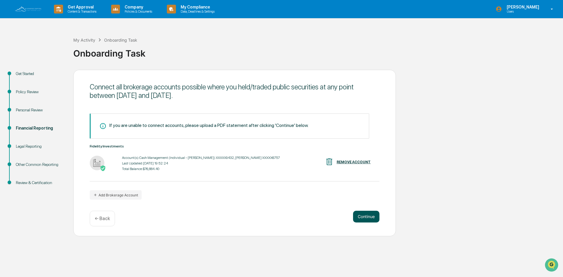
click at [367, 216] on button "Continue" at bounding box center [366, 217] width 26 height 12
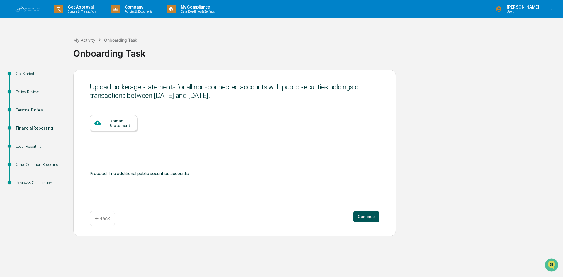
click at [367, 217] on button "Continue" at bounding box center [366, 217] width 26 height 12
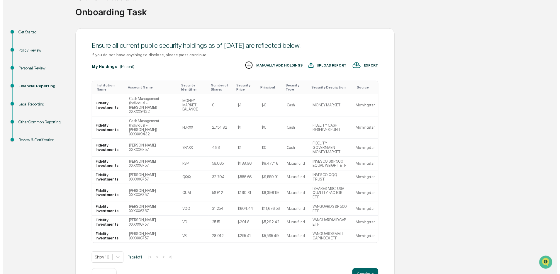
scroll to position [43, 0]
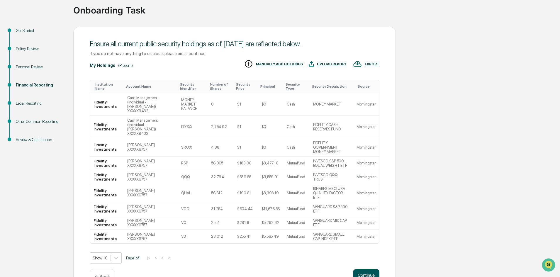
click at [369, 269] on button "Continue" at bounding box center [366, 275] width 26 height 12
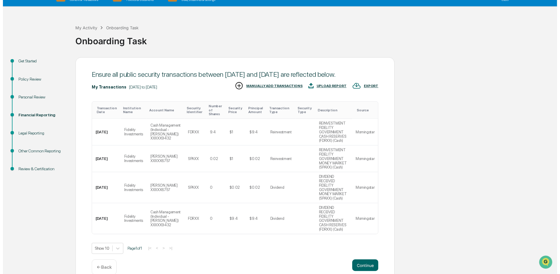
scroll to position [18, 0]
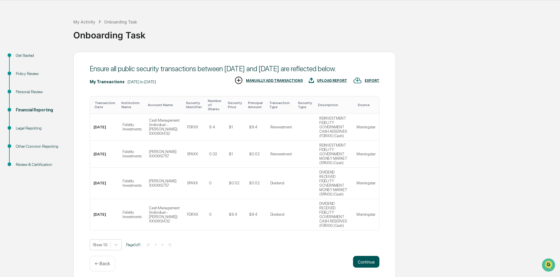
click at [371, 260] on button "Continue" at bounding box center [366, 262] width 26 height 12
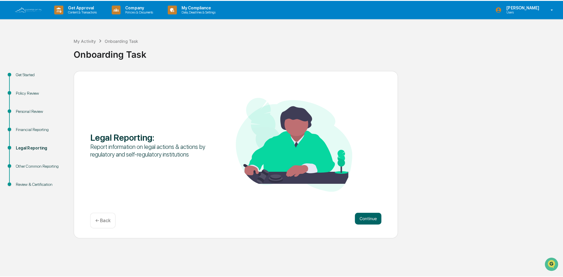
scroll to position [0, 0]
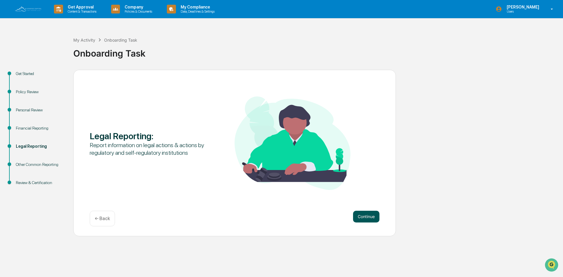
click at [372, 220] on button "Continue" at bounding box center [366, 217] width 26 height 12
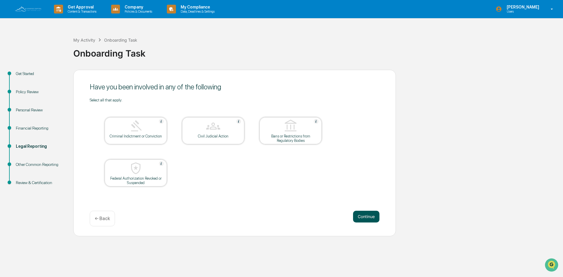
click at [367, 216] on button "Continue" at bounding box center [366, 217] width 26 height 12
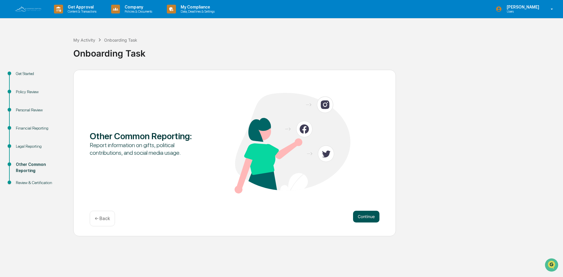
click at [366, 216] on button "Continue" at bounding box center [366, 217] width 26 height 12
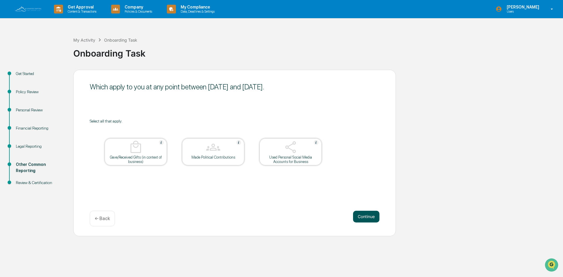
click at [365, 219] on button "Continue" at bounding box center [366, 217] width 26 height 12
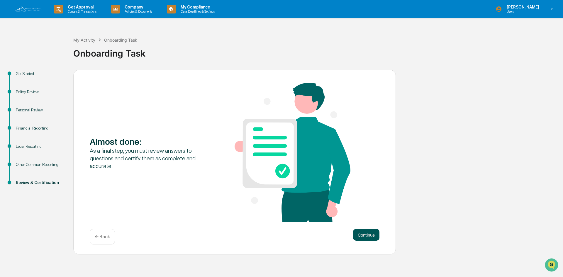
click at [373, 237] on button "Continue" at bounding box center [366, 235] width 26 height 12
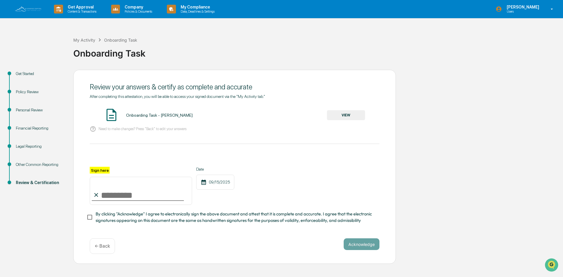
click at [134, 195] on input "Sign here" at bounding box center [141, 191] width 102 height 28
type input "**********"
click at [342, 115] on button "VIEW" at bounding box center [346, 115] width 38 height 10
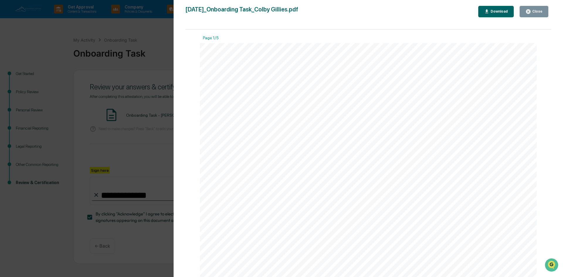
click at [531, 12] on icon "button" at bounding box center [528, 11] width 4 height 4
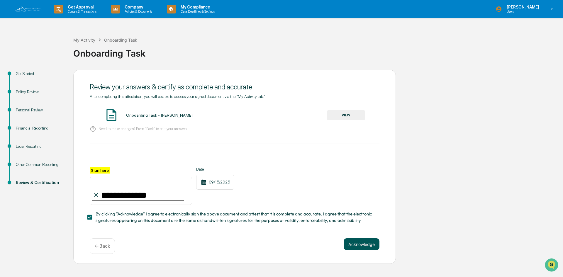
click at [364, 244] on button "Acknowledge" at bounding box center [362, 245] width 36 height 12
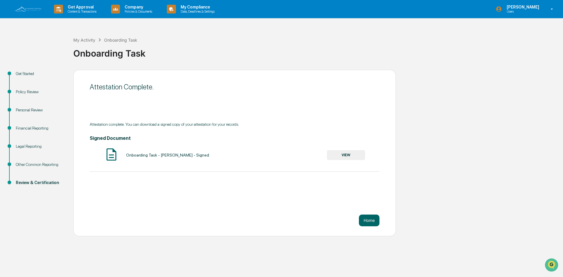
click at [343, 153] on button "VIEW" at bounding box center [346, 155] width 38 height 10
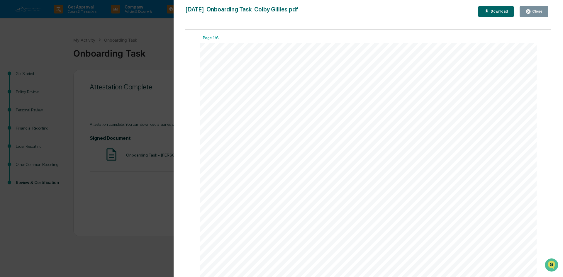
click at [499, 12] on div "Download" at bounding box center [499, 11] width 18 height 4
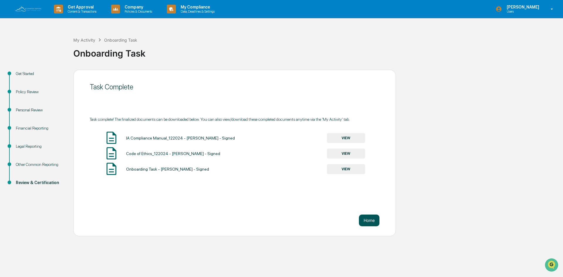
click at [371, 221] on button "Home" at bounding box center [369, 221] width 21 height 12
click at [25, 7] on img at bounding box center [28, 9] width 28 height 6
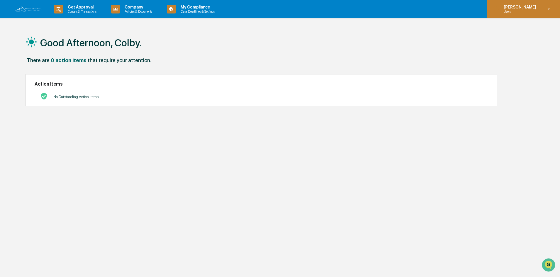
click at [546, 7] on icon at bounding box center [549, 9] width 10 height 6
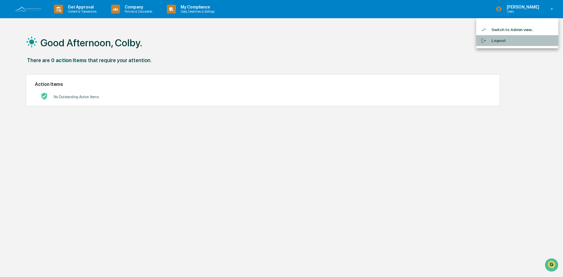
click at [502, 44] on li "Logout" at bounding box center [518, 40] width 82 height 11
